Goal: Find specific page/section: Find specific page/section

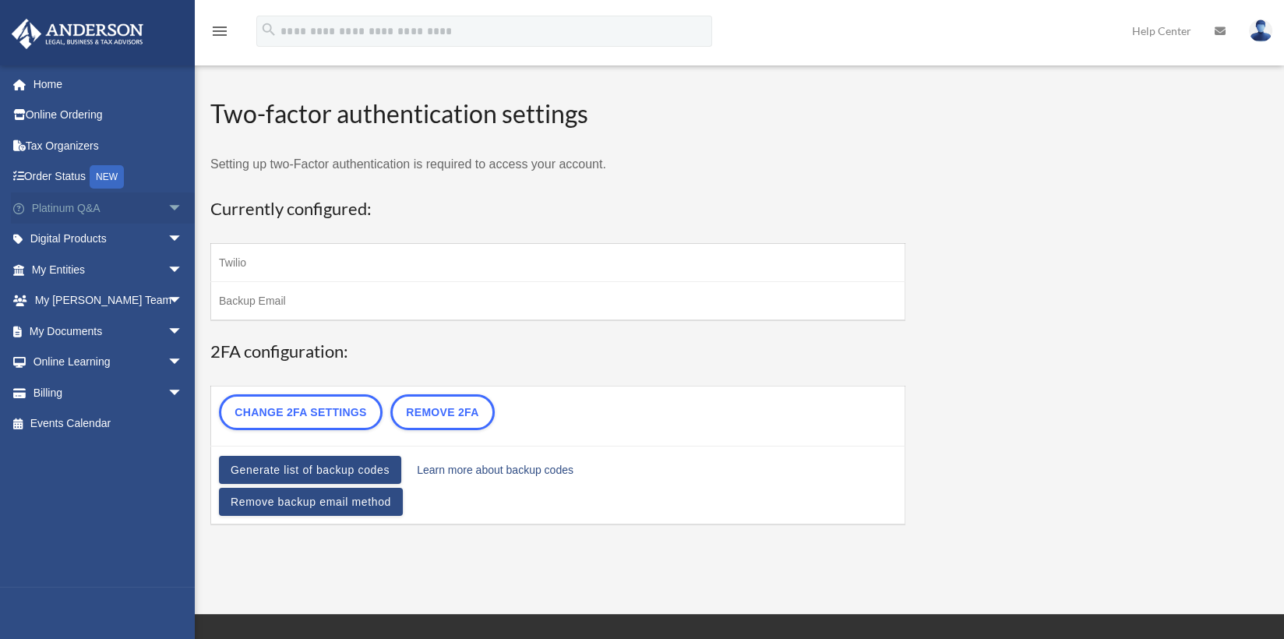
click at [168, 211] on span "arrow_drop_down" at bounding box center [183, 208] width 31 height 32
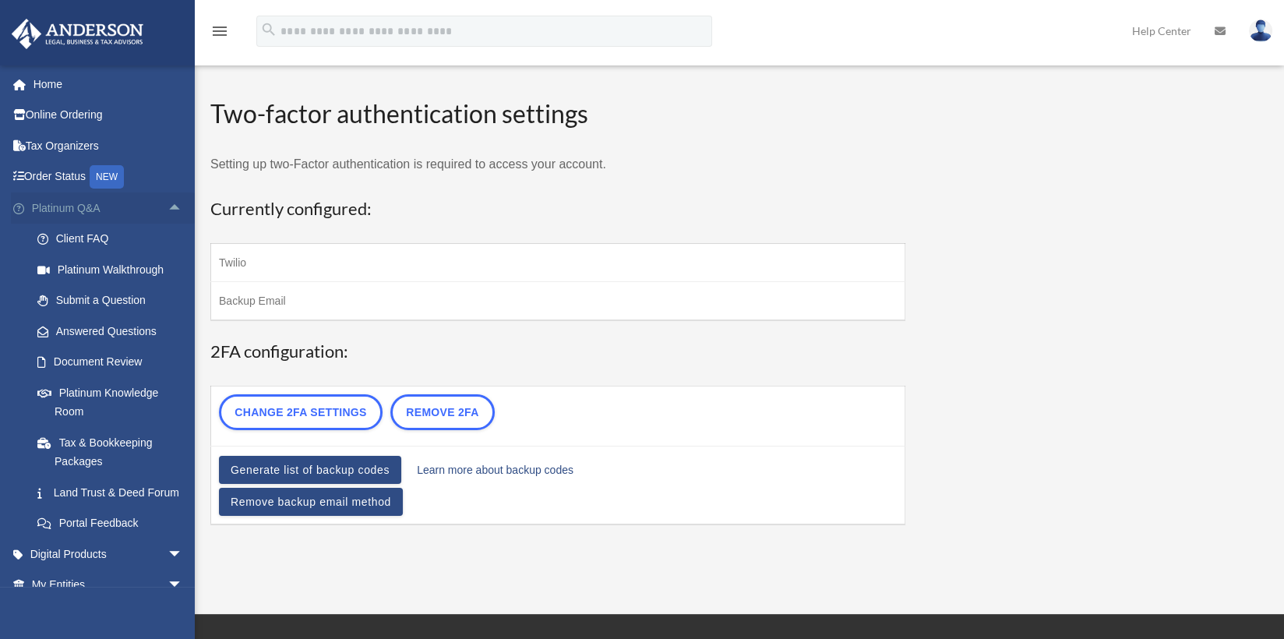
click at [168, 211] on span "arrow_drop_up" at bounding box center [183, 208] width 31 height 32
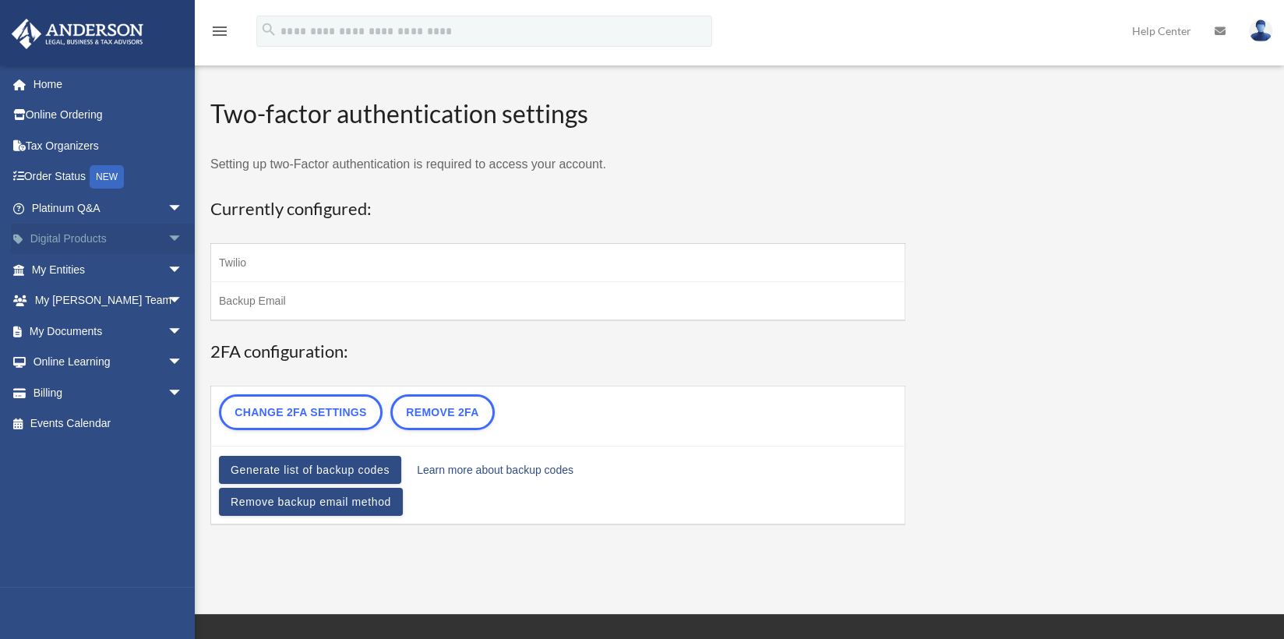
click at [168, 235] on span "arrow_drop_down" at bounding box center [183, 240] width 31 height 32
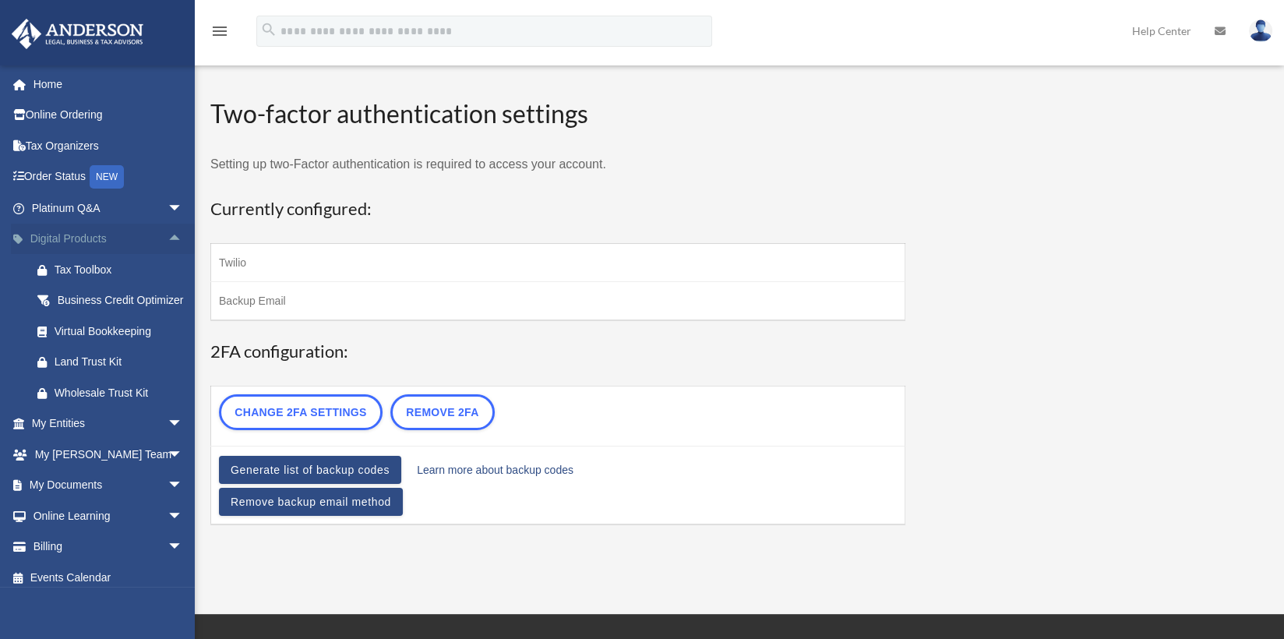
click at [168, 235] on span "arrow_drop_up" at bounding box center [183, 240] width 31 height 32
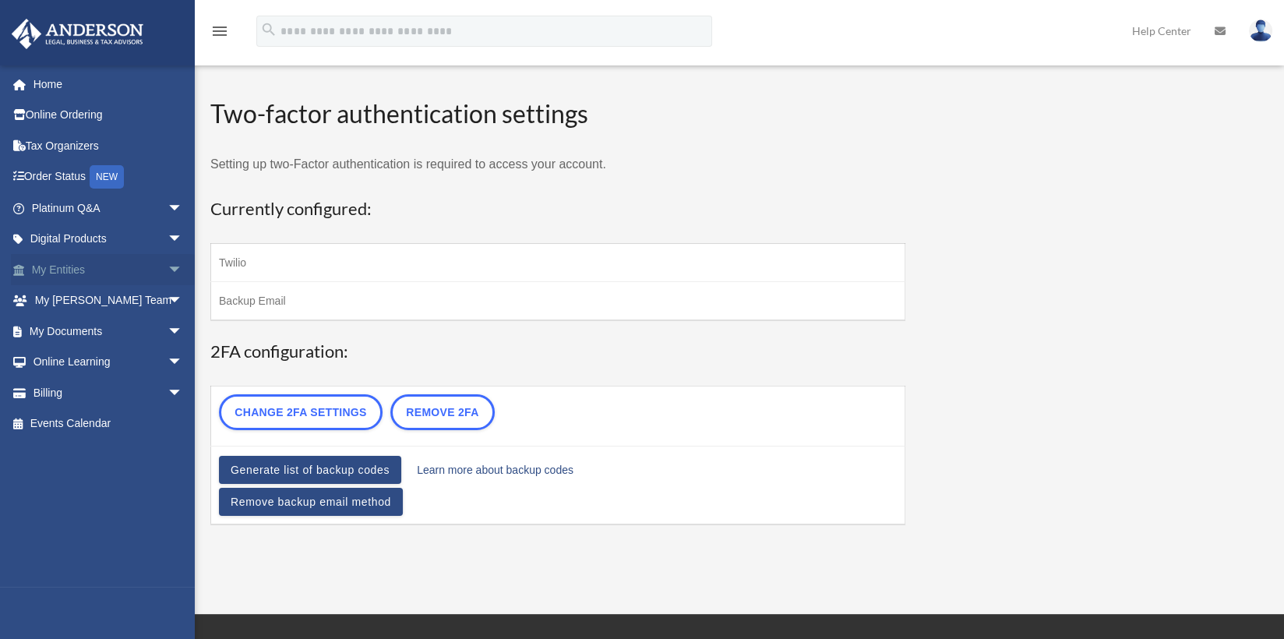
click at [168, 268] on span "arrow_drop_down" at bounding box center [183, 270] width 31 height 32
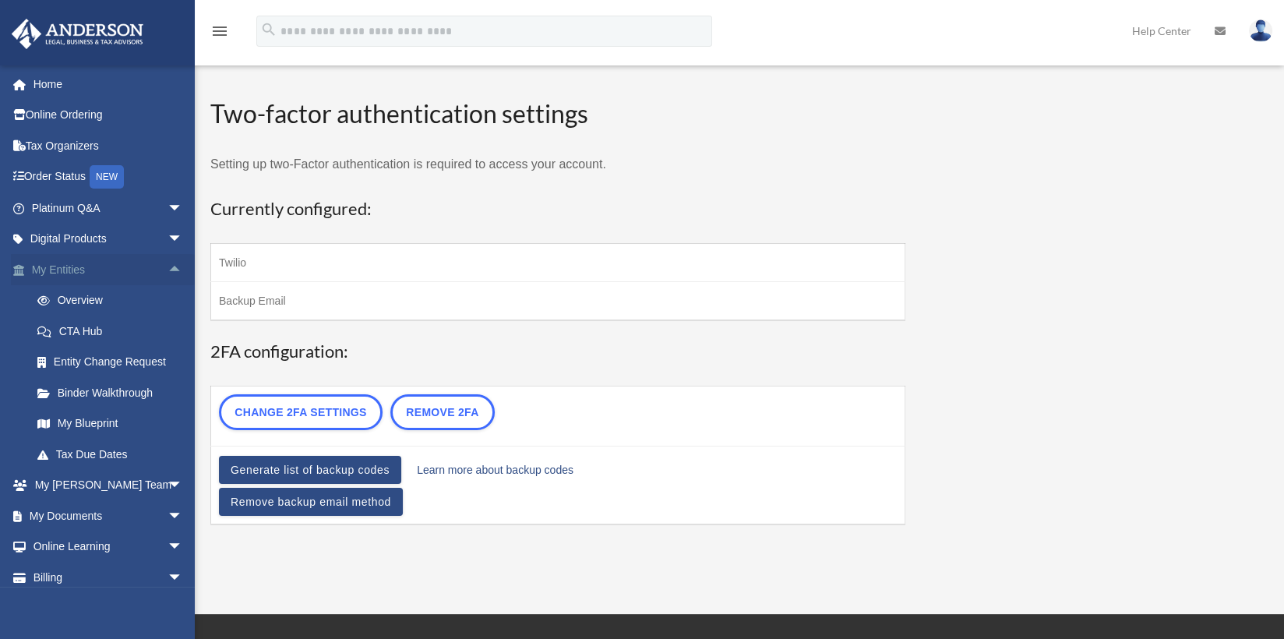
click at [168, 267] on span "arrow_drop_up" at bounding box center [183, 270] width 31 height 32
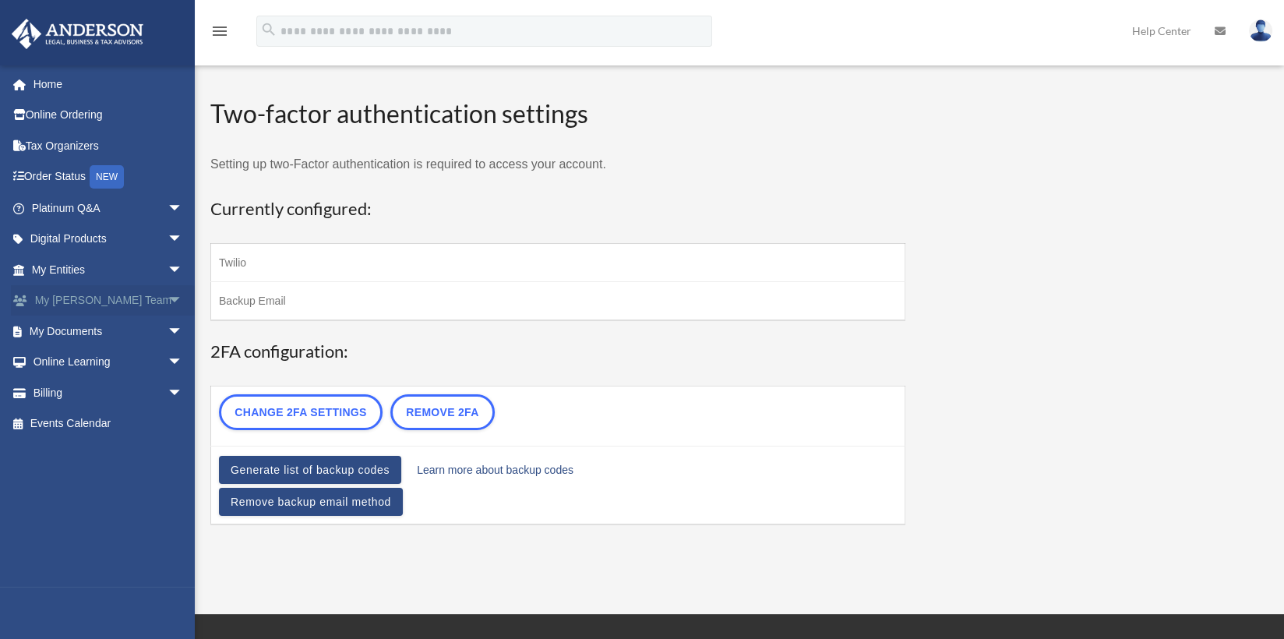
click at [168, 302] on span "arrow_drop_down" at bounding box center [183, 301] width 31 height 32
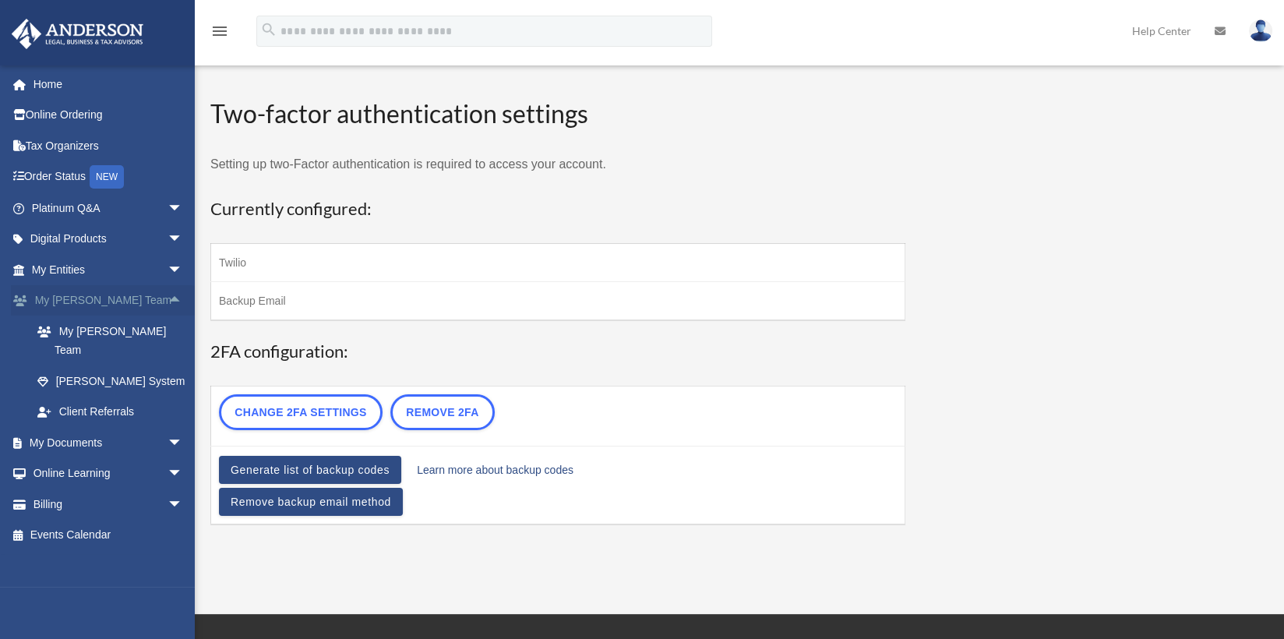
click at [168, 299] on span "arrow_drop_up" at bounding box center [183, 301] width 31 height 32
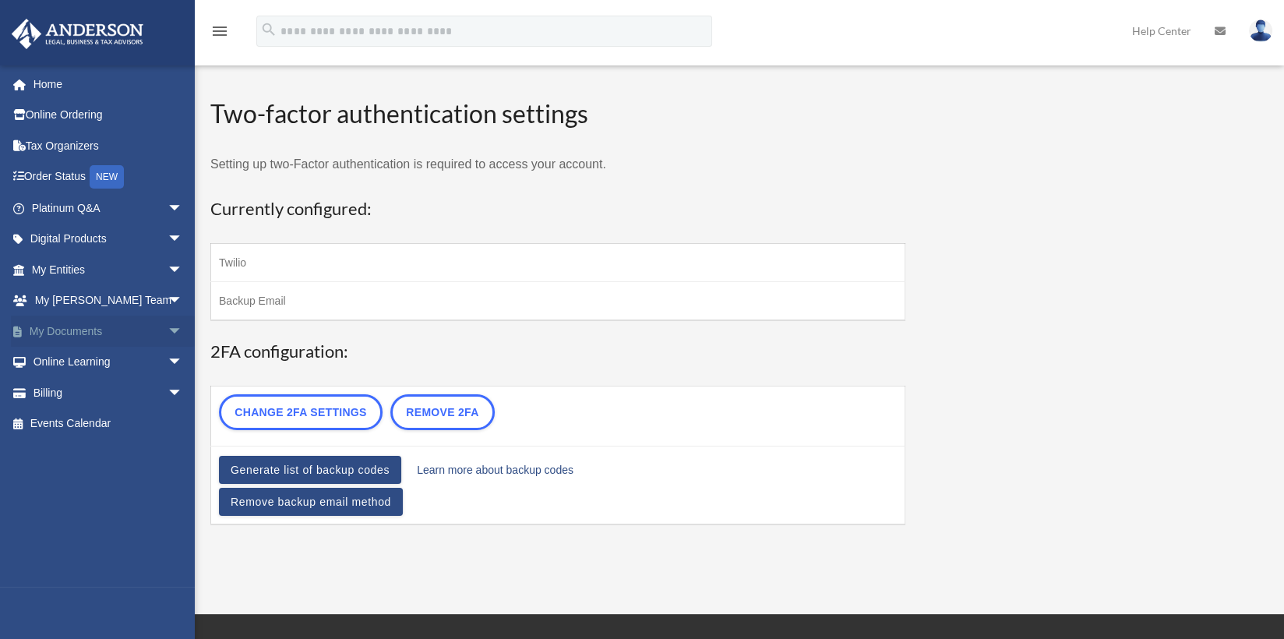
click at [168, 331] on span "arrow_drop_down" at bounding box center [183, 332] width 31 height 32
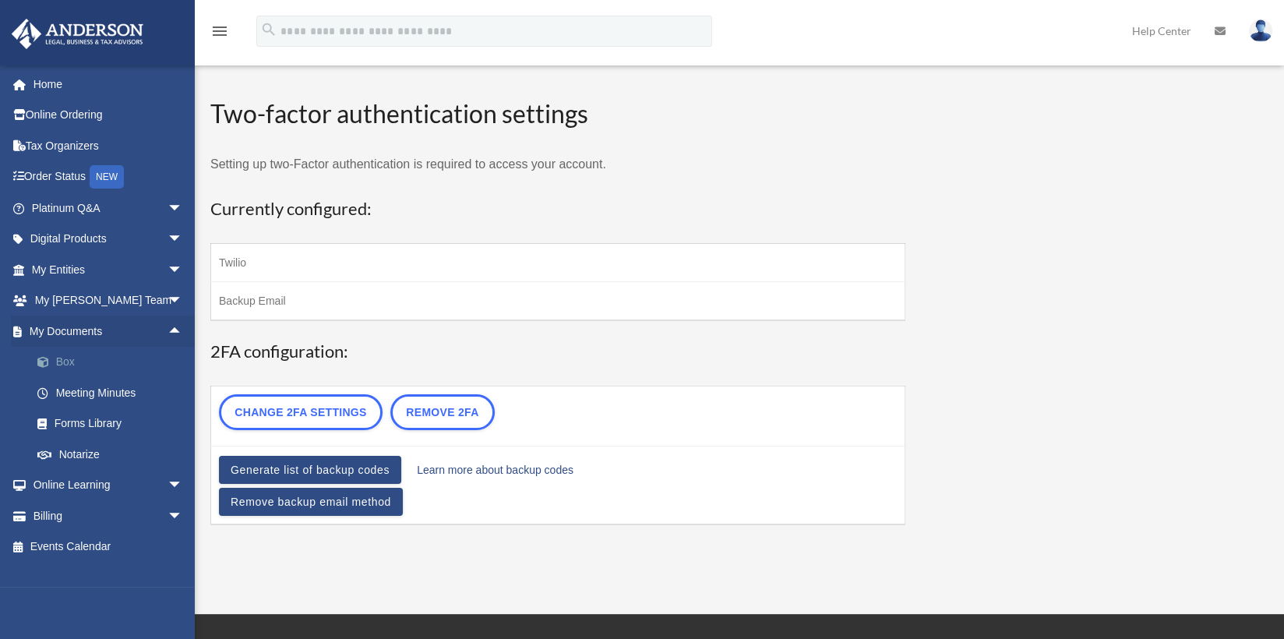
click at [73, 360] on link "Box" at bounding box center [114, 362] width 185 height 31
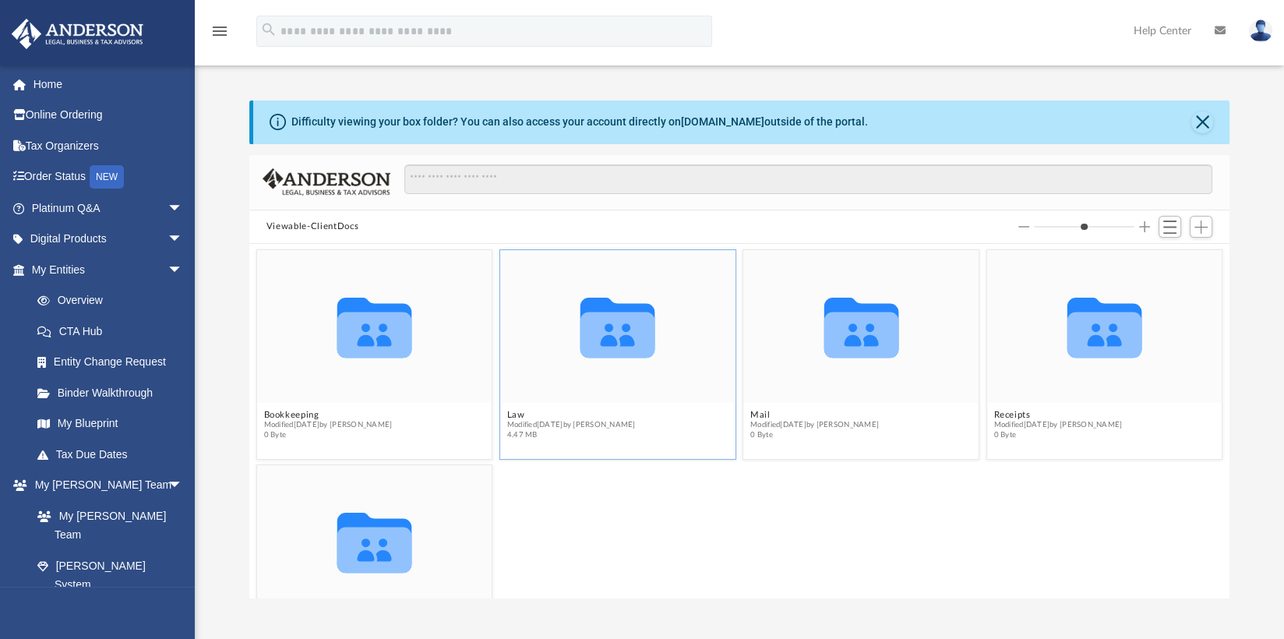
click at [625, 341] on icon "grid" at bounding box center [618, 328] width 75 height 60
click at [625, 344] on icon "grid" at bounding box center [618, 328] width 75 height 60
click at [626, 347] on g "grid" at bounding box center [618, 328] width 75 height 60
drag, startPoint x: 626, startPoint y: 347, endPoint x: 616, endPoint y: 321, distance: 27.6
click at [616, 321] on icon "grid" at bounding box center [618, 335] width 75 height 46
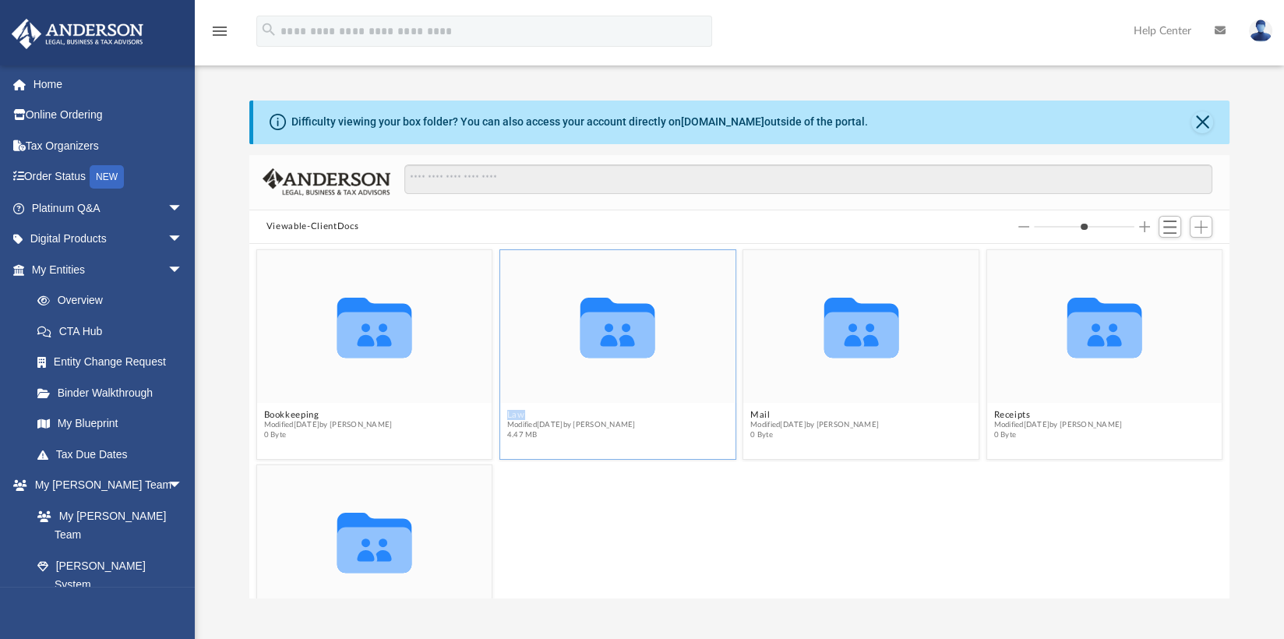
click at [616, 321] on icon "grid" at bounding box center [618, 335] width 75 height 46
click at [607, 321] on icon "grid" at bounding box center [618, 335] width 75 height 46
click at [605, 319] on icon "grid" at bounding box center [618, 335] width 75 height 46
click at [288, 228] on button "Viewable-ClientDocs" at bounding box center [313, 227] width 92 height 14
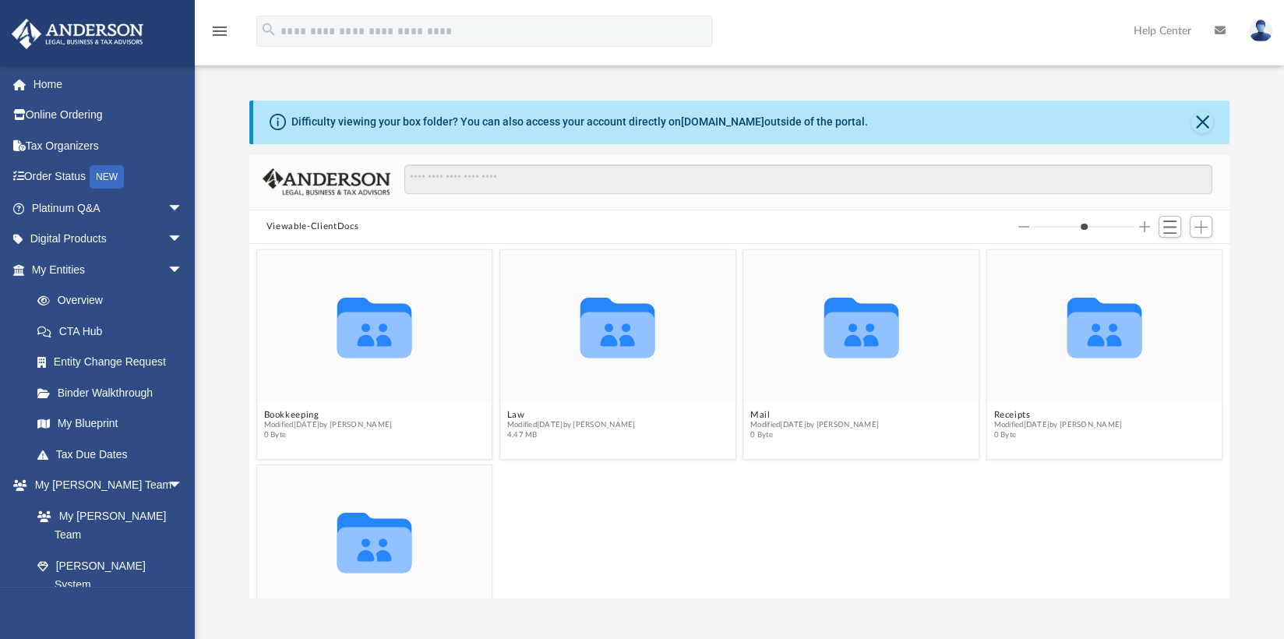
click at [288, 228] on button "Viewable-ClientDocs" at bounding box center [313, 227] width 92 height 14
click at [361, 344] on icon "grid" at bounding box center [374, 328] width 75 height 60
click at [609, 335] on icon "grid" at bounding box center [618, 335] width 75 height 46
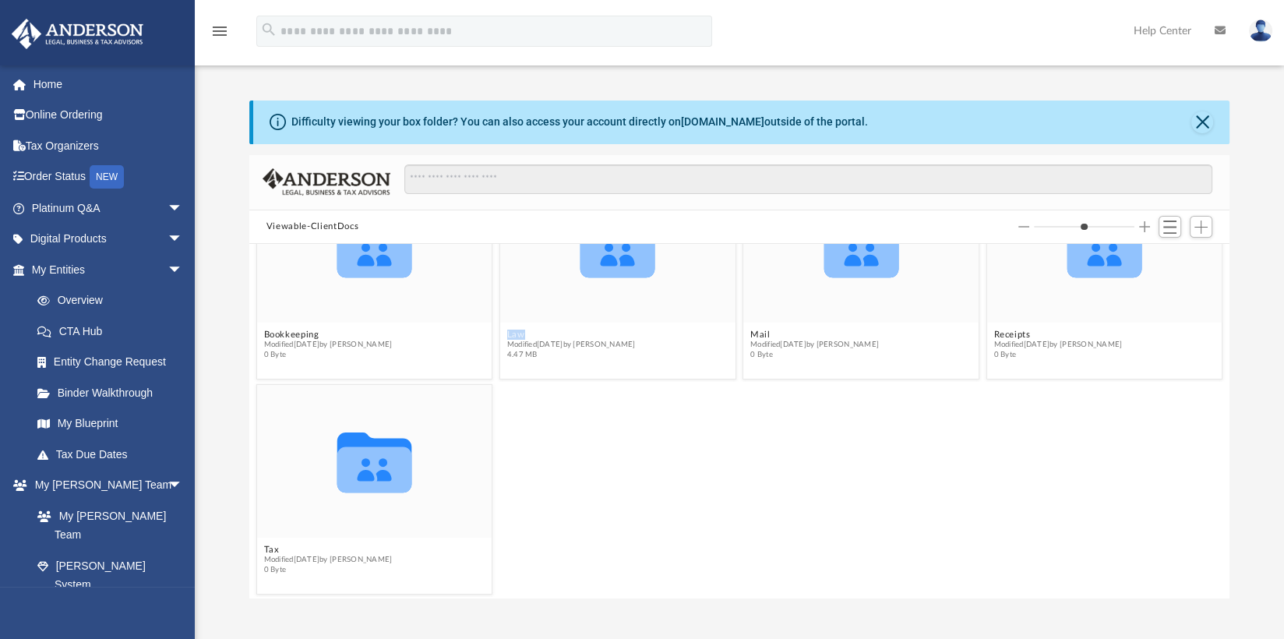
scroll to position [83, 0]
click at [590, 342] on span "Modified Wed Aug 27 2025 by Jasmine Grayson" at bounding box center [571, 343] width 129 height 10
click at [575, 348] on span "4.47 MB" at bounding box center [571, 353] width 129 height 10
click at [609, 280] on icon "Collaborated Folder" at bounding box center [617, 245] width 141 height 92
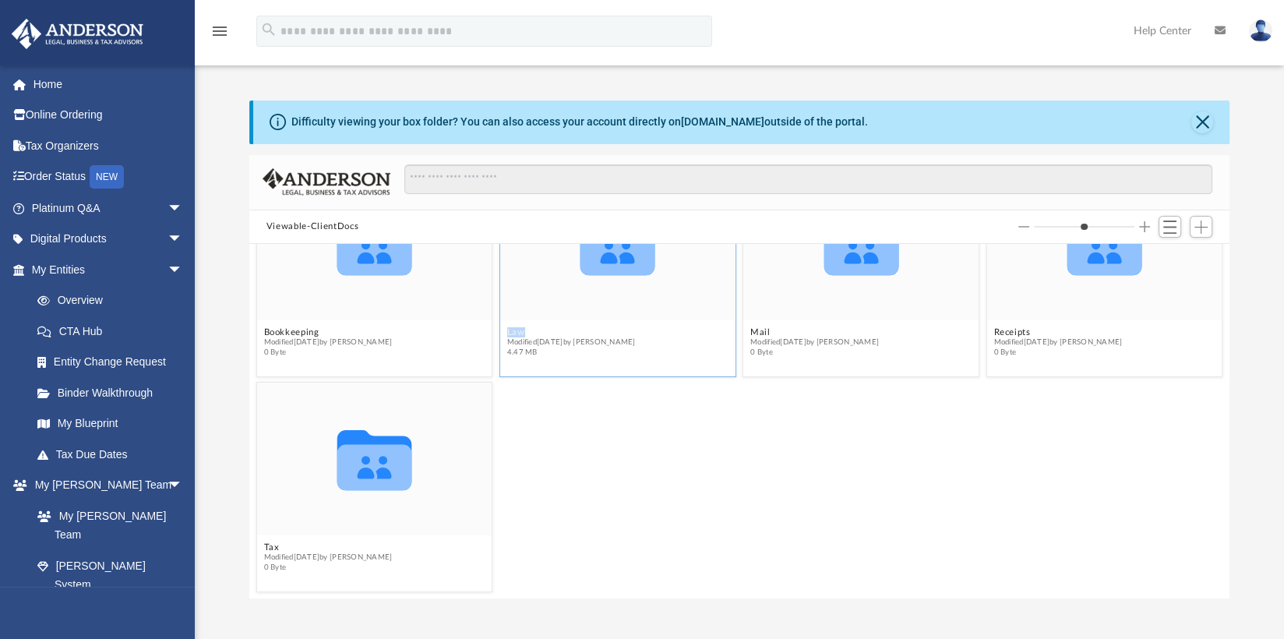
click at [609, 280] on icon "Collaborated Folder" at bounding box center [617, 245] width 141 height 92
click at [610, 267] on icon "grid" at bounding box center [618, 253] width 75 height 46
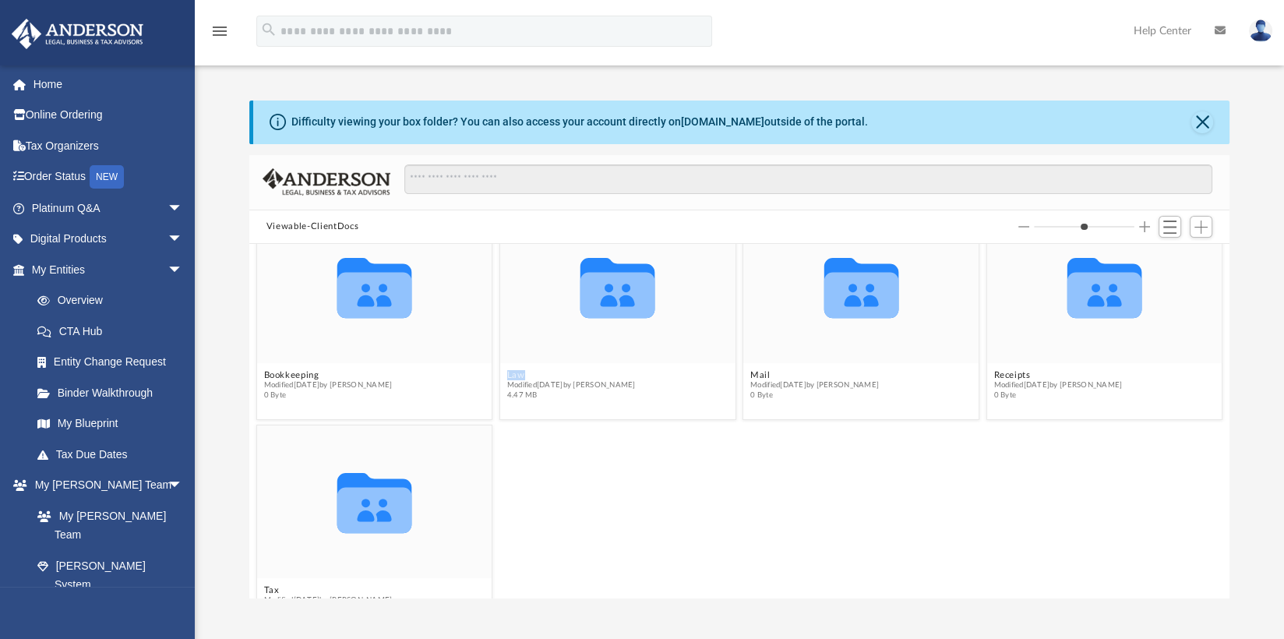
scroll to position [0, 0]
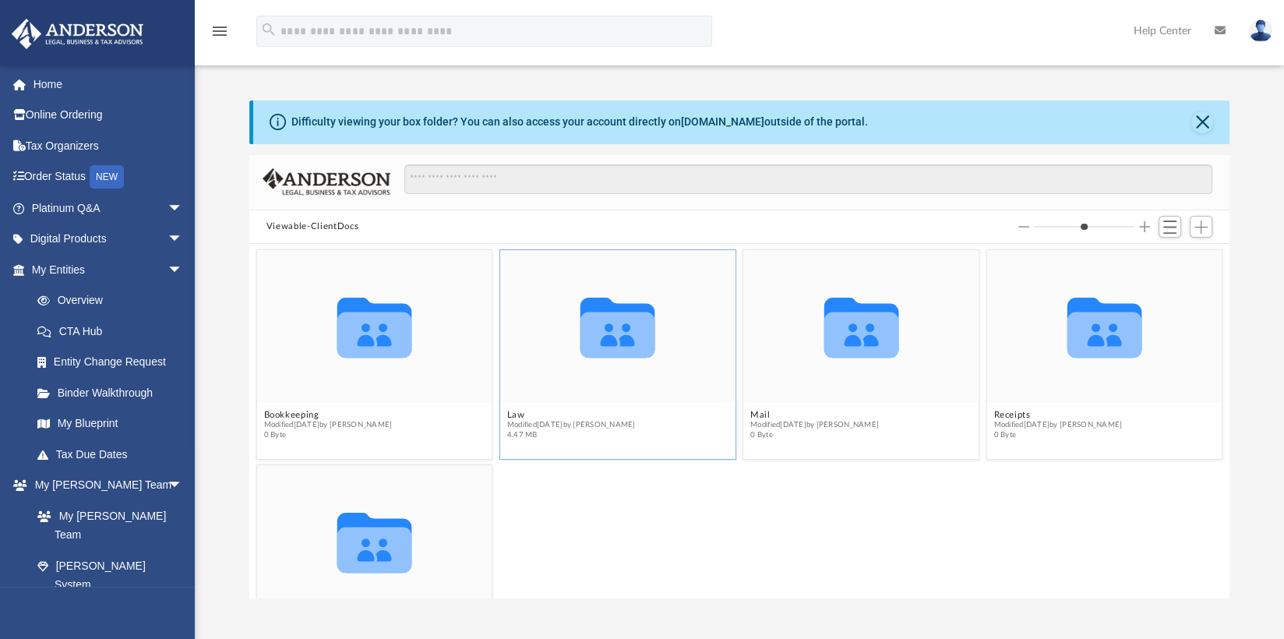
click at [616, 334] on icon "grid" at bounding box center [618, 335] width 75 height 46
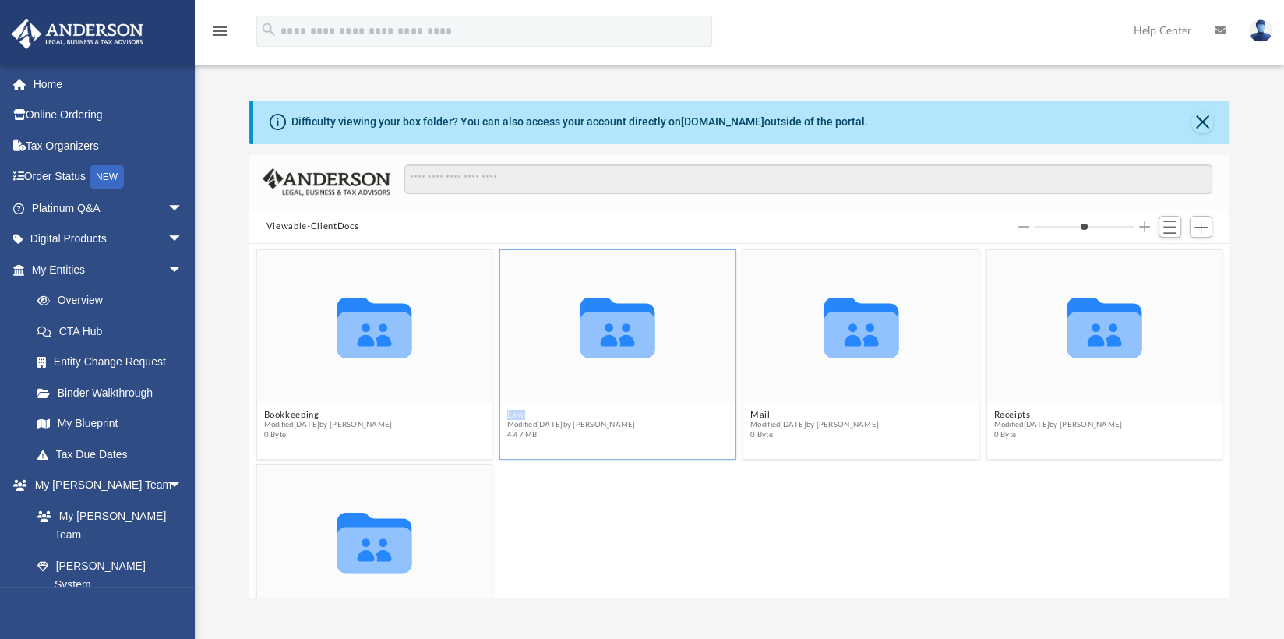
click at [616, 334] on icon "grid" at bounding box center [618, 335] width 75 height 46
click at [616, 337] on g "grid" at bounding box center [618, 328] width 75 height 60
click at [616, 337] on icon "grid" at bounding box center [618, 328] width 75 height 60
click at [619, 350] on icon "grid" at bounding box center [618, 335] width 75 height 46
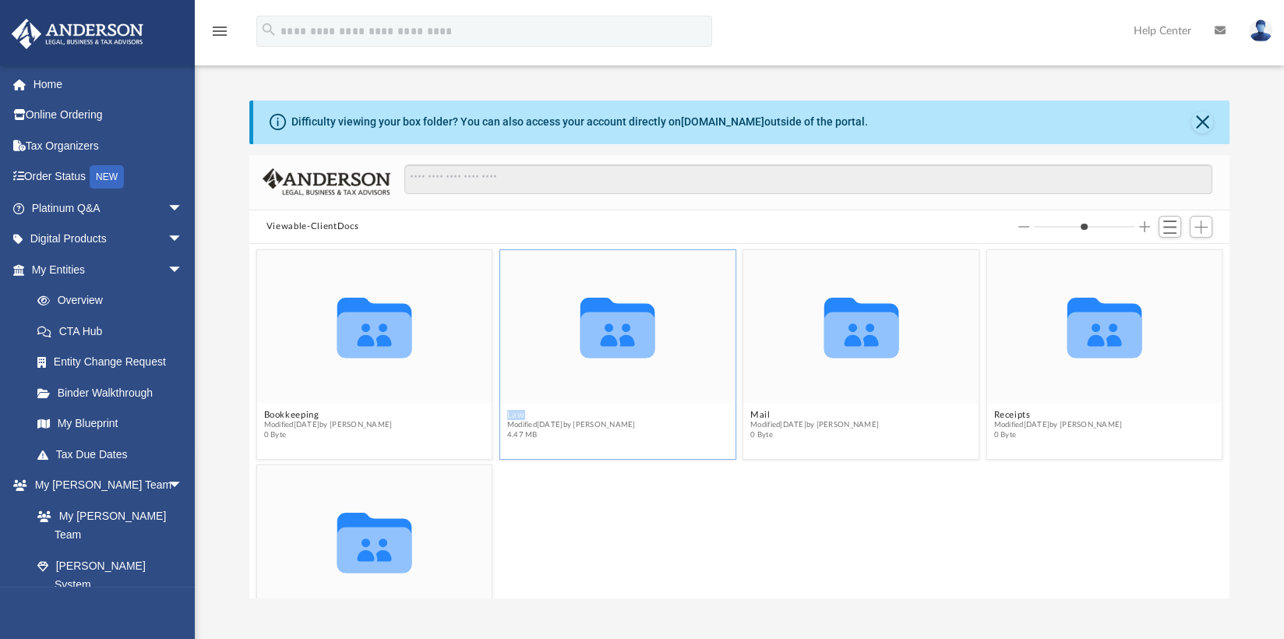
click at [619, 350] on icon "grid" at bounding box center [618, 335] width 75 height 46
click at [600, 347] on icon "grid" at bounding box center [618, 335] width 75 height 46
click at [600, 347] on g "grid" at bounding box center [618, 328] width 75 height 60
drag, startPoint x: 600, startPoint y: 347, endPoint x: 662, endPoint y: 380, distance: 70.4
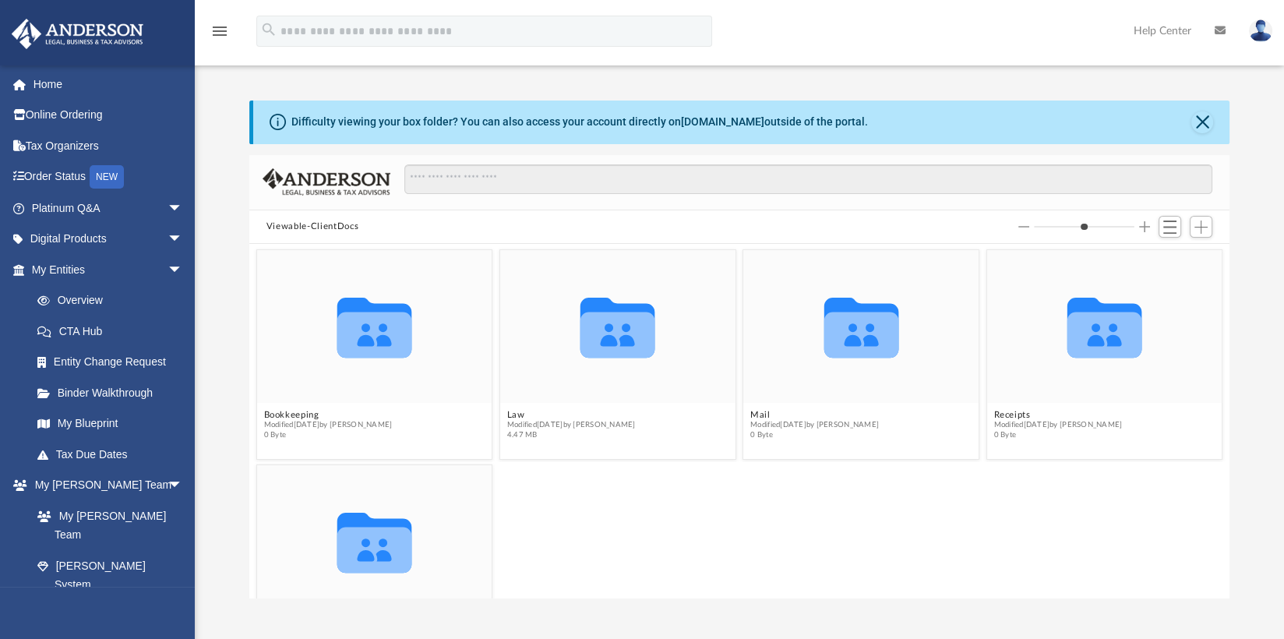
drag, startPoint x: 662, startPoint y: 380, endPoint x: 1060, endPoint y: 81, distance: 497.0
click at [1060, 81] on div "Difficulty viewing your box folder? You can also access your account directly o…" at bounding box center [739, 333] width 1089 height 531
click at [1206, 124] on button "Close" at bounding box center [1203, 122] width 22 height 22
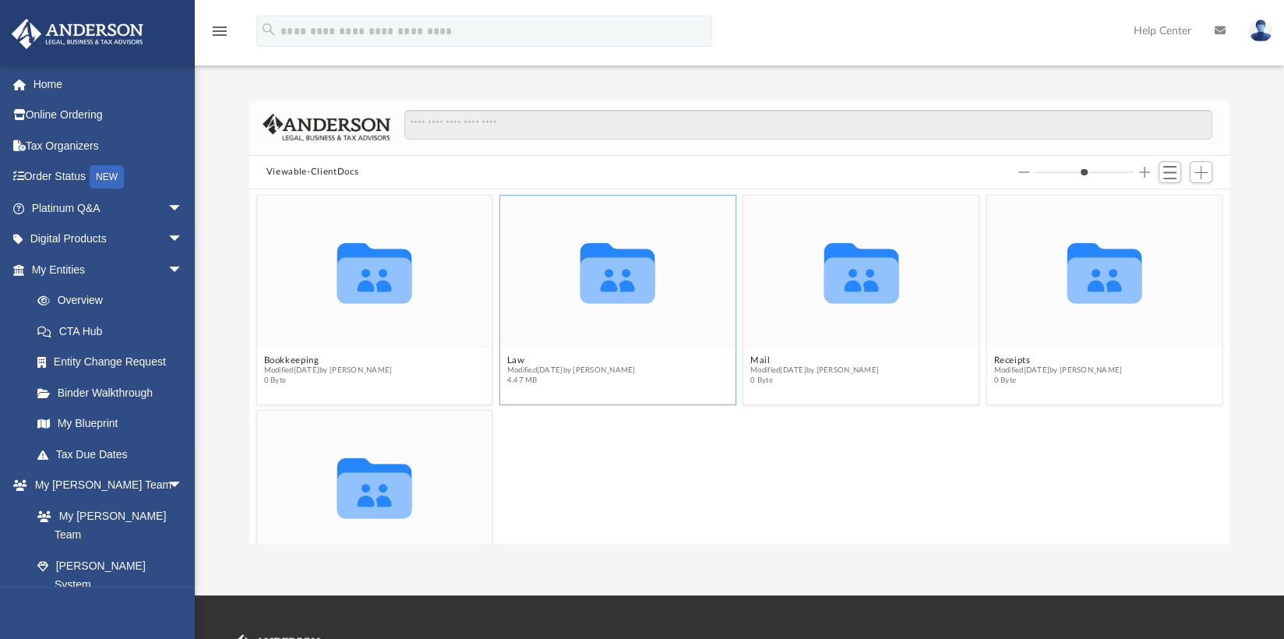
drag, startPoint x: 662, startPoint y: 230, endPoint x: 624, endPoint y: 264, distance: 50.7
click at [655, 241] on icon "Collaborated Folder" at bounding box center [617, 273] width 141 height 92
click at [621, 269] on icon "grid" at bounding box center [618, 281] width 75 height 46
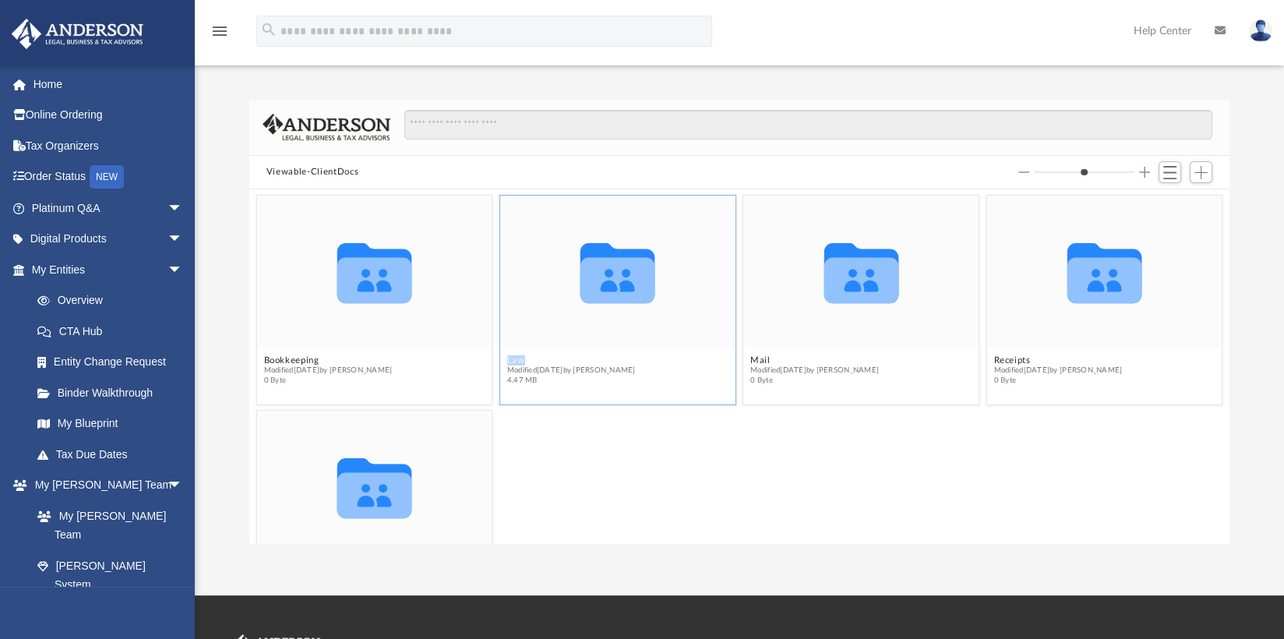
click at [621, 270] on icon "grid" at bounding box center [618, 281] width 75 height 46
click at [621, 271] on g "grid" at bounding box center [618, 274] width 75 height 60
click at [622, 273] on icon "grid" at bounding box center [618, 274] width 75 height 60
click at [623, 277] on icon "grid" at bounding box center [618, 274] width 75 height 60
click at [623, 275] on icon "grid" at bounding box center [618, 274] width 75 height 60
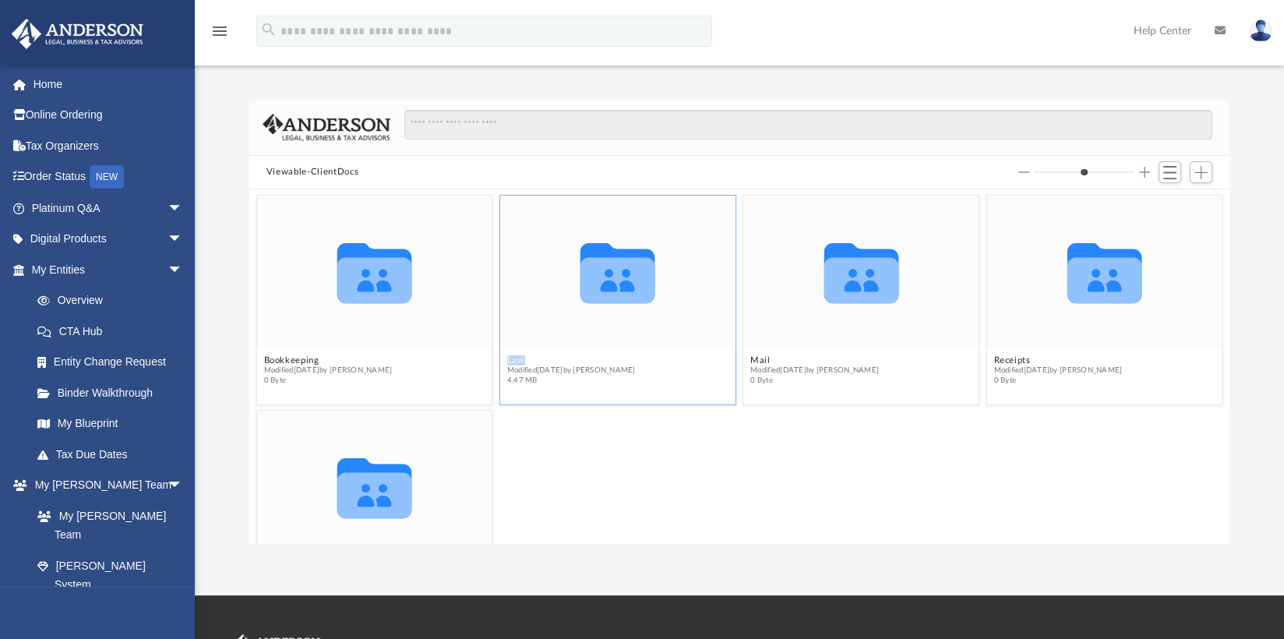
click at [622, 276] on icon "grid" at bounding box center [618, 274] width 75 height 60
click at [623, 276] on icon "grid" at bounding box center [618, 274] width 75 height 60
click at [623, 278] on g "grid" at bounding box center [618, 274] width 75 height 60
click at [624, 281] on icon "grid" at bounding box center [618, 274] width 75 height 60
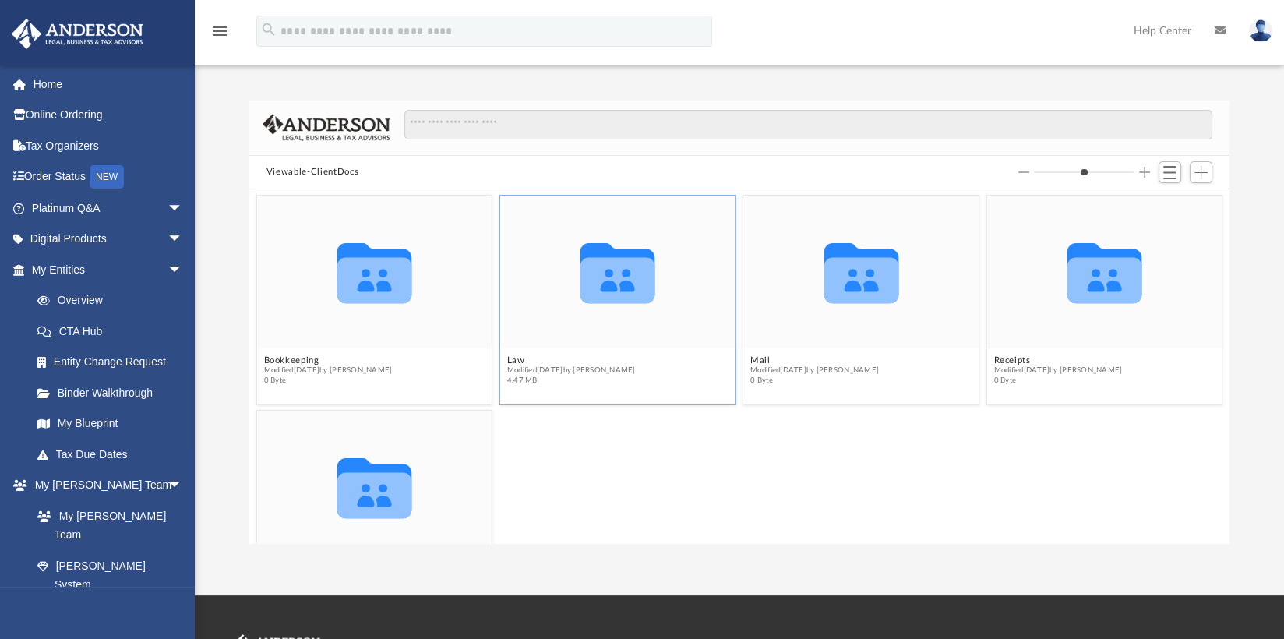
click at [624, 282] on g "grid" at bounding box center [618, 274] width 75 height 60
click at [623, 281] on g "grid" at bounding box center [618, 274] width 75 height 60
click at [623, 282] on g "grid" at bounding box center [618, 274] width 75 height 60
click at [1199, 169] on span "Add" at bounding box center [1201, 172] width 13 height 13
click at [601, 265] on icon "grid" at bounding box center [618, 281] width 75 height 46
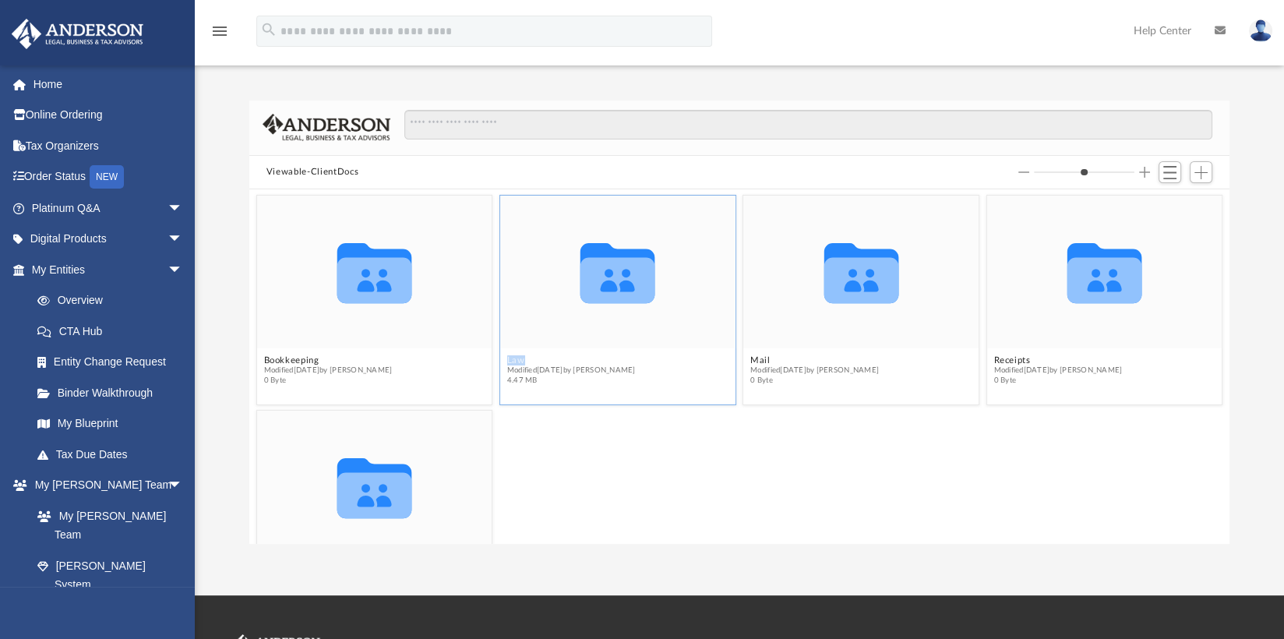
click at [601, 265] on icon "grid" at bounding box center [618, 281] width 75 height 46
click at [600, 264] on icon "grid" at bounding box center [618, 281] width 75 height 46
click at [600, 266] on icon "grid" at bounding box center [618, 281] width 75 height 46
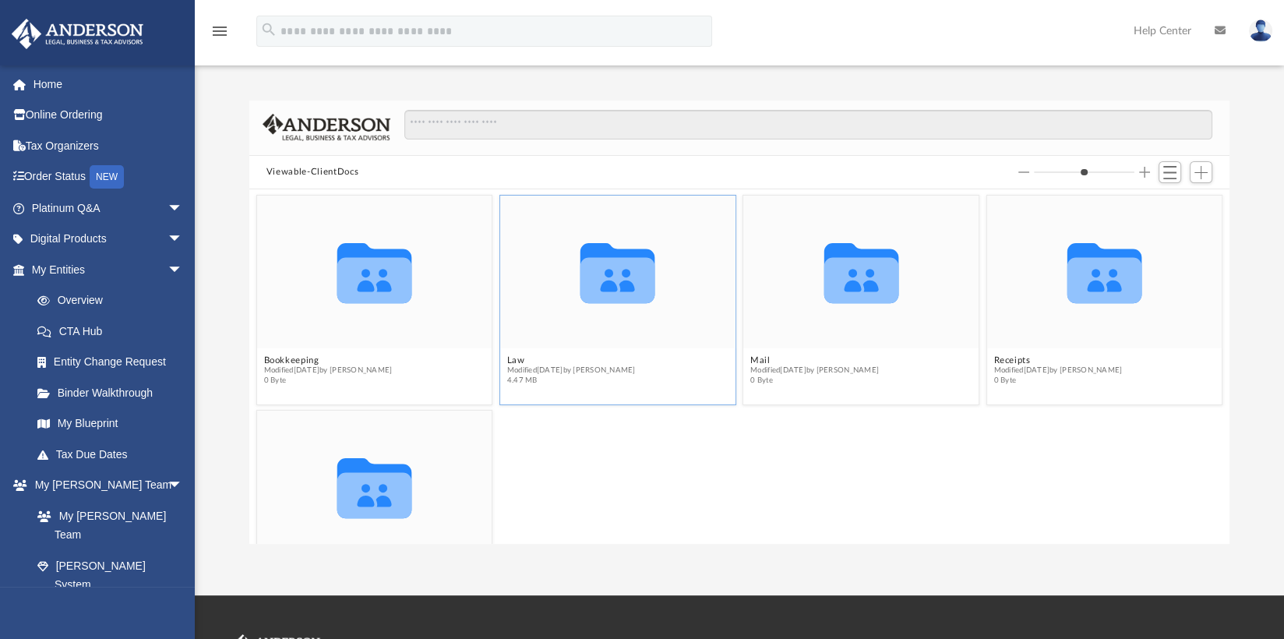
click at [601, 269] on icon "grid" at bounding box center [618, 281] width 75 height 46
click at [599, 268] on icon "grid" at bounding box center [618, 281] width 75 height 46
click at [599, 269] on icon "grid" at bounding box center [618, 281] width 75 height 46
click at [614, 294] on icon "grid" at bounding box center [618, 281] width 75 height 46
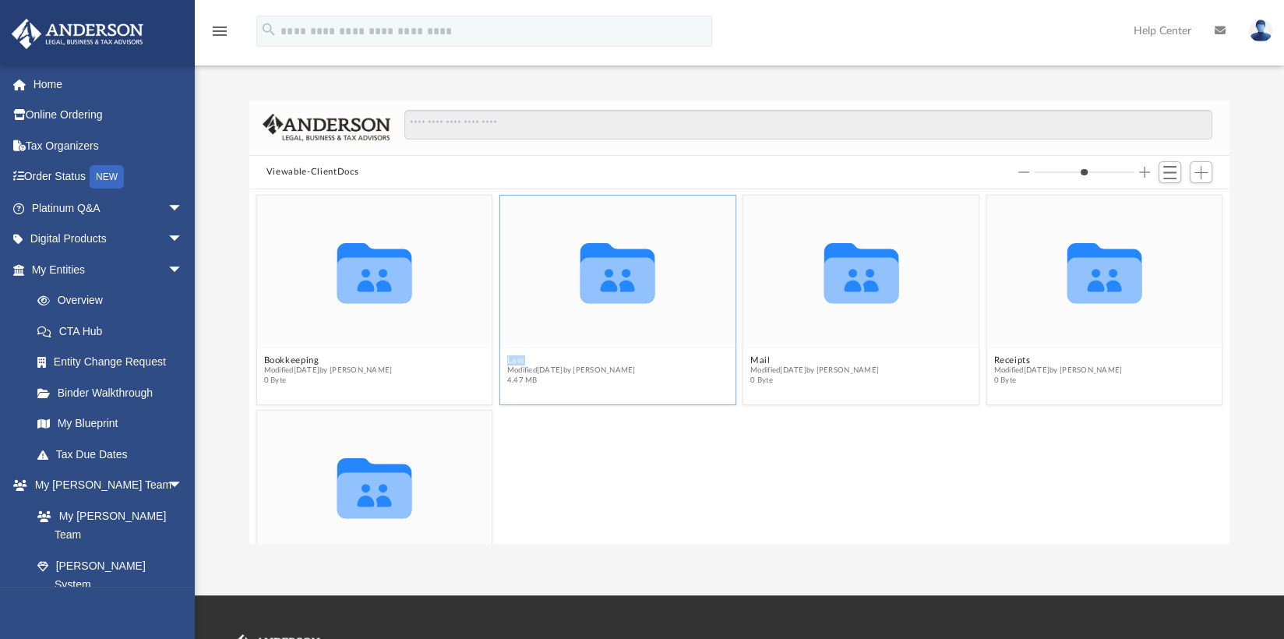
click at [614, 294] on icon "grid" at bounding box center [618, 281] width 75 height 46
drag, startPoint x: 614, startPoint y: 294, endPoint x: 609, endPoint y: 348, distance: 54.0
click at [609, 348] on figure "Collaborated Folder Law Modified Wed Aug 27 2025 by Jasmine Grayson 4.47 MB" at bounding box center [617, 294] width 235 height 196
drag, startPoint x: 605, startPoint y: 271, endPoint x: 554, endPoint y: 347, distance: 91.0
click at [554, 346] on div "Collaborated Folder" at bounding box center [617, 272] width 235 height 153
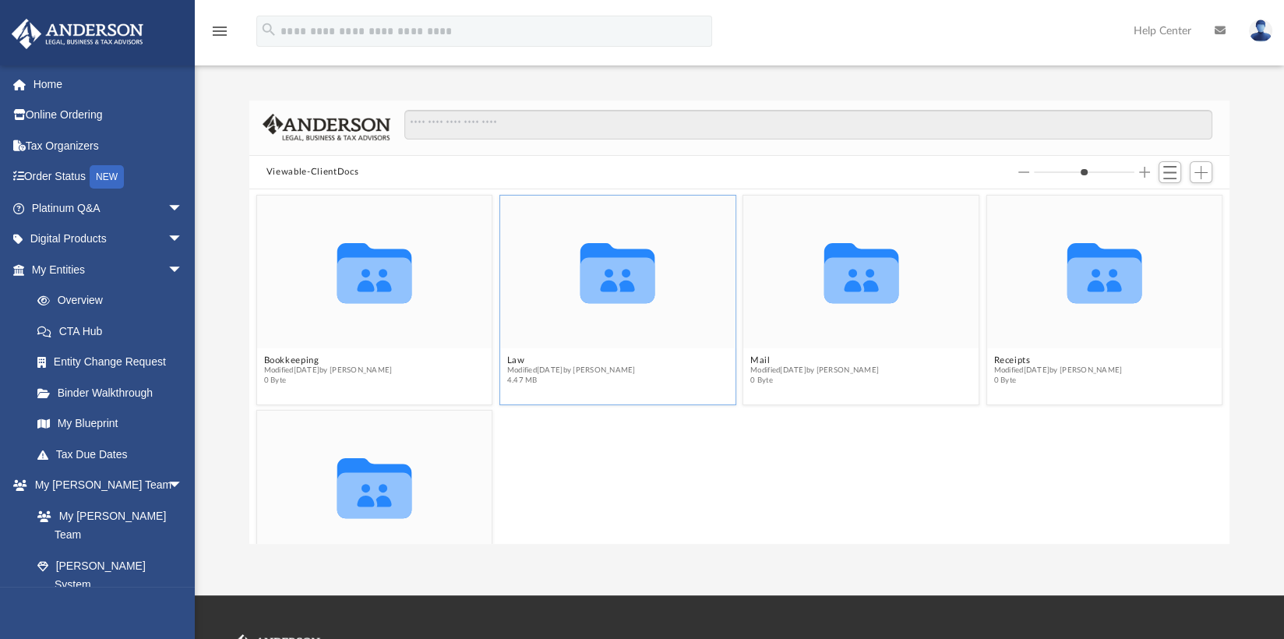
click at [528, 383] on span "4.47 MB" at bounding box center [571, 381] width 129 height 10
click at [622, 285] on icon "grid" at bounding box center [618, 274] width 75 height 60
click at [622, 287] on icon "grid" at bounding box center [618, 274] width 75 height 60
